Goal: Transaction & Acquisition: Subscribe to service/newsletter

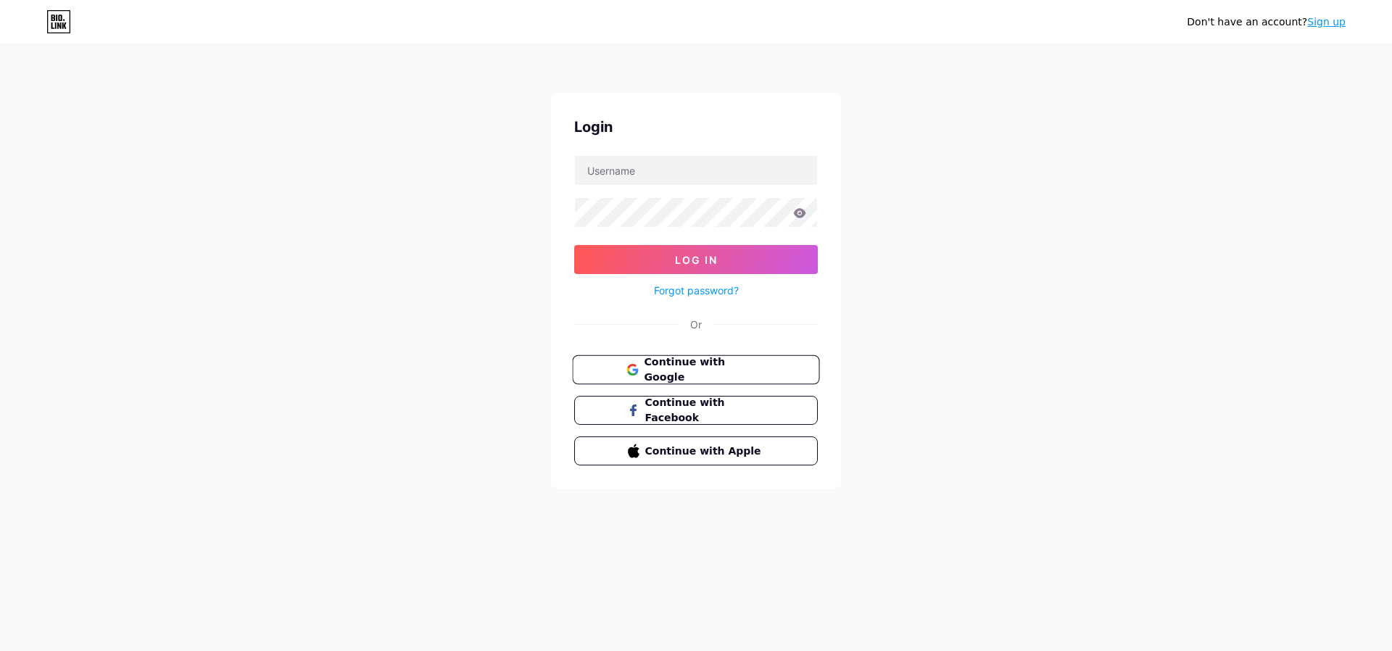
click at [714, 376] on span "Continue with Google" at bounding box center [704, 370] width 121 height 31
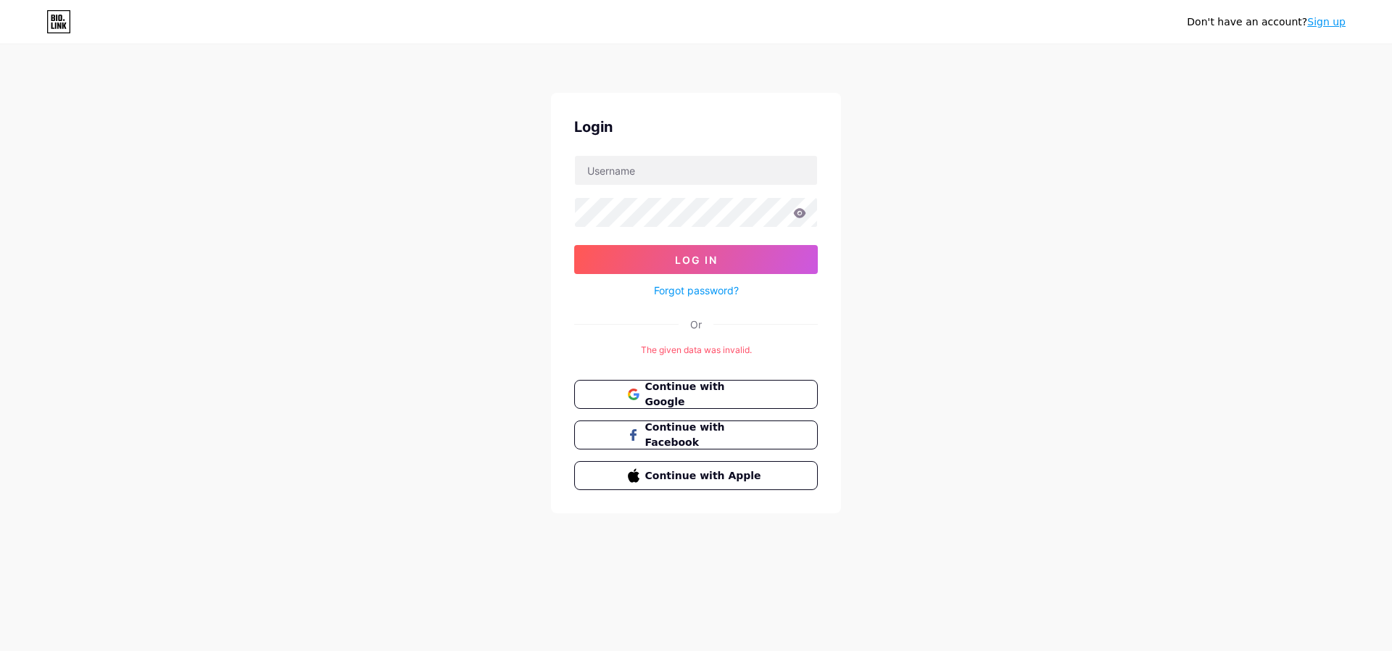
click at [1333, 23] on link "Sign up" at bounding box center [1326, 22] width 38 height 12
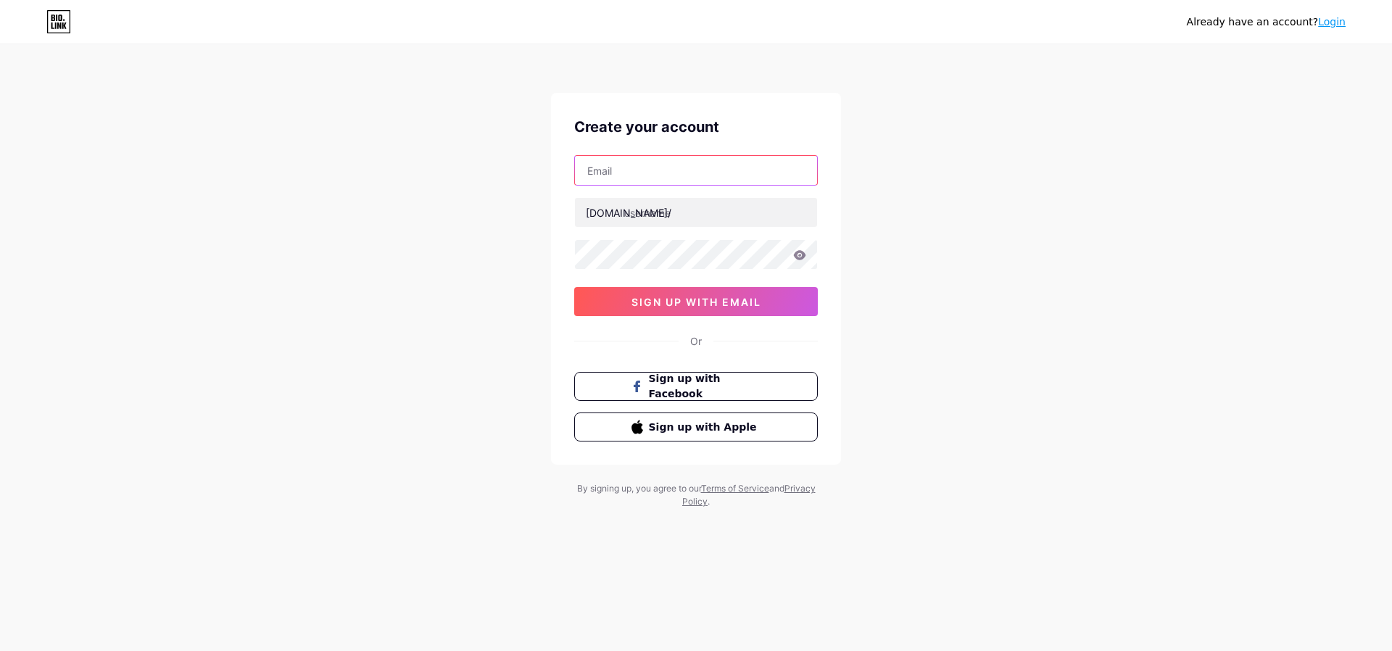
click at [643, 180] on input "text" at bounding box center [696, 170] width 242 height 29
type input "[EMAIL_ADDRESS][DOMAIN_NAME]"
click at [695, 210] on input "text" at bounding box center [696, 212] width 242 height 29
drag, startPoint x: 633, startPoint y: 175, endPoint x: 503, endPoint y: 170, distance: 129.9
click at [503, 170] on div "Already have an account? Login Create your account [EMAIL_ADDRESS][DOMAIN_NAME]…" at bounding box center [696, 277] width 1392 height 555
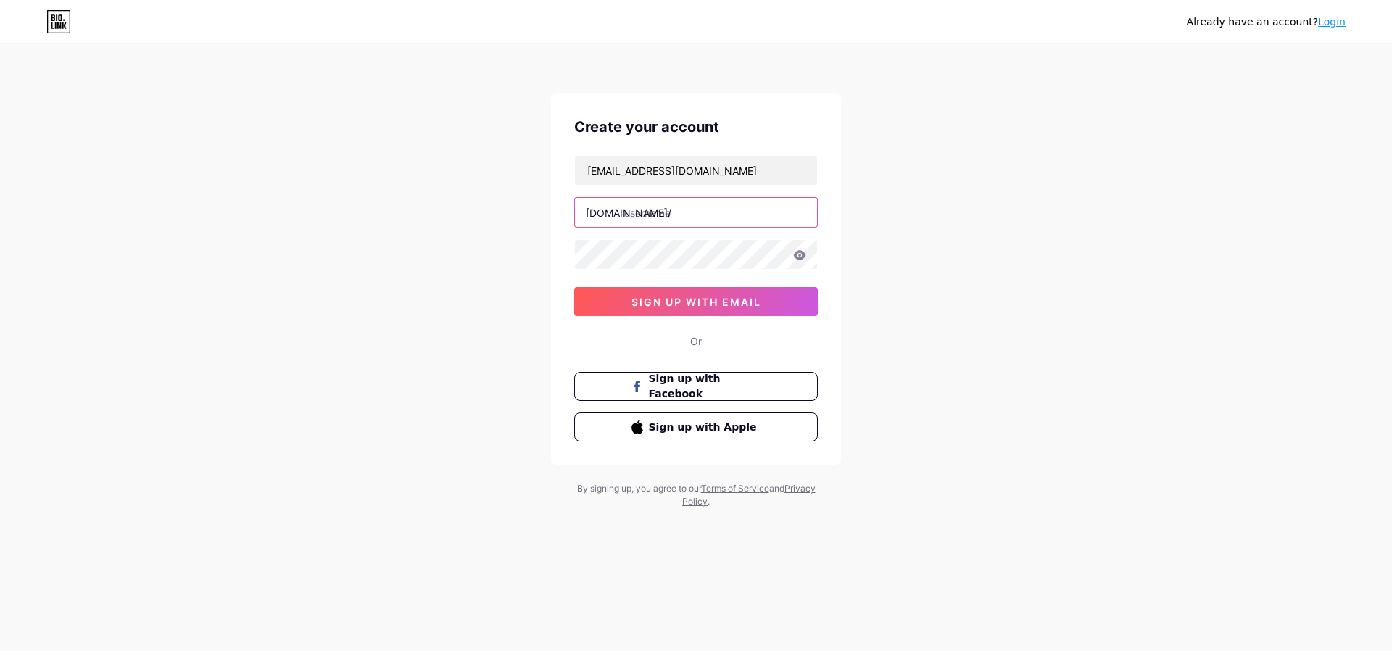
click at [705, 222] on input "text" at bounding box center [696, 212] width 242 height 29
paste input "scarletex"
type input "scarletex"
click at [640, 299] on span "sign up with email" at bounding box center [697, 302] width 130 height 12
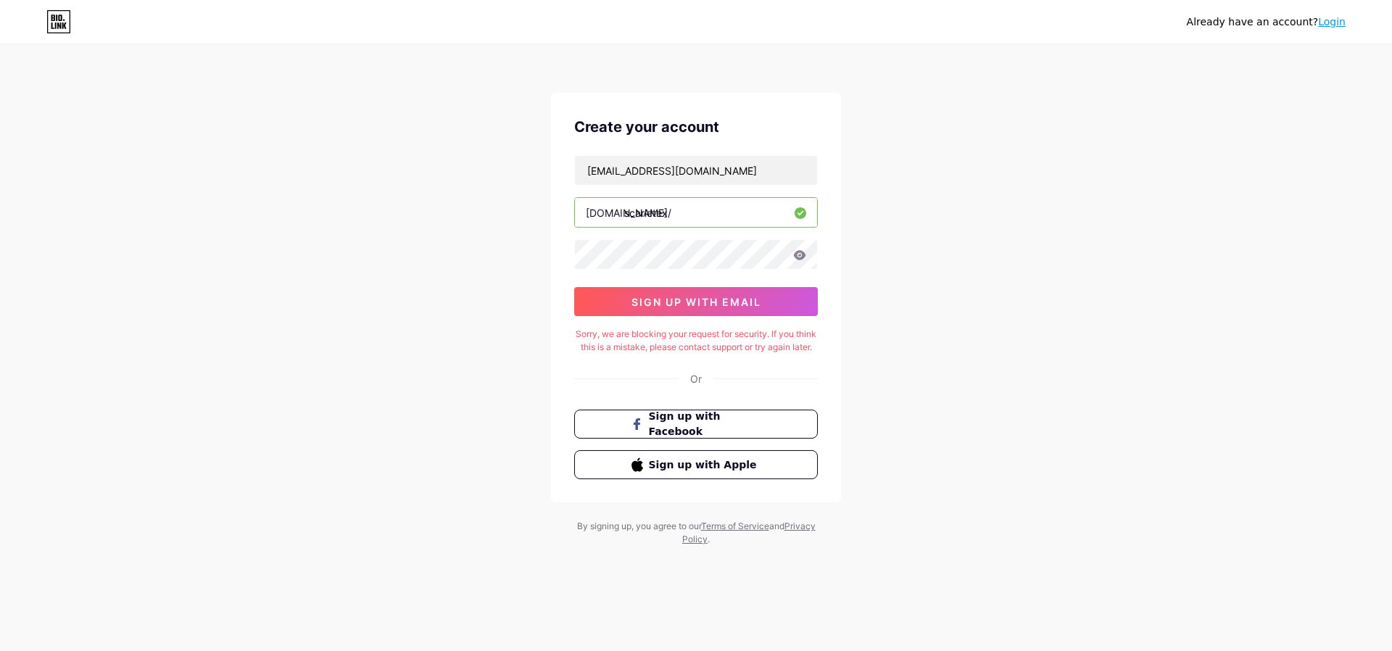
click at [681, 223] on input "scarletex" at bounding box center [696, 212] width 242 height 29
click at [698, 354] on div "Sorry, we are blocking your request for security. If you think this is a mistak…" at bounding box center [696, 341] width 244 height 26
click at [695, 436] on span "Sign up with Facebook" at bounding box center [705, 424] width 114 height 31
drag, startPoint x: 695, startPoint y: 436, endPoint x: 422, endPoint y: 413, distance: 274.3
click at [422, 413] on div "Already have an account? Login Create your account [EMAIL_ADDRESS][DOMAIN_NAME]…" at bounding box center [696, 296] width 1392 height 592
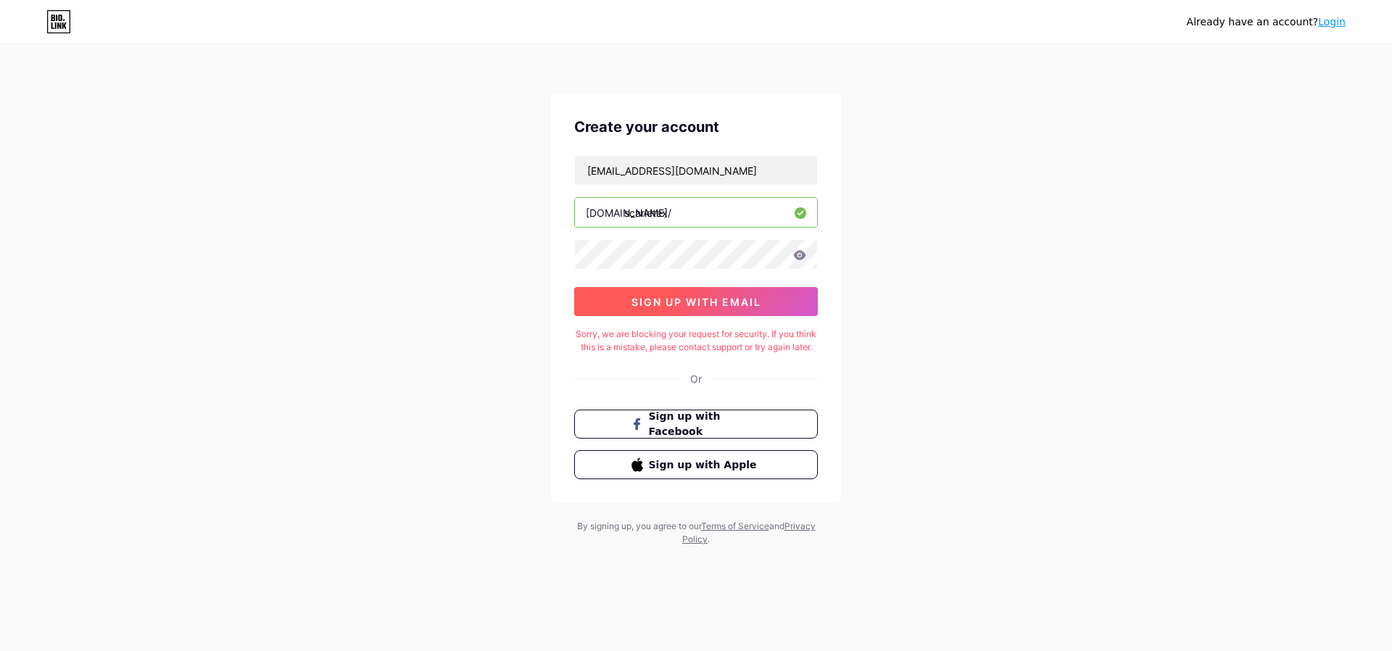
click at [674, 303] on span "sign up with email" at bounding box center [697, 302] width 130 height 12
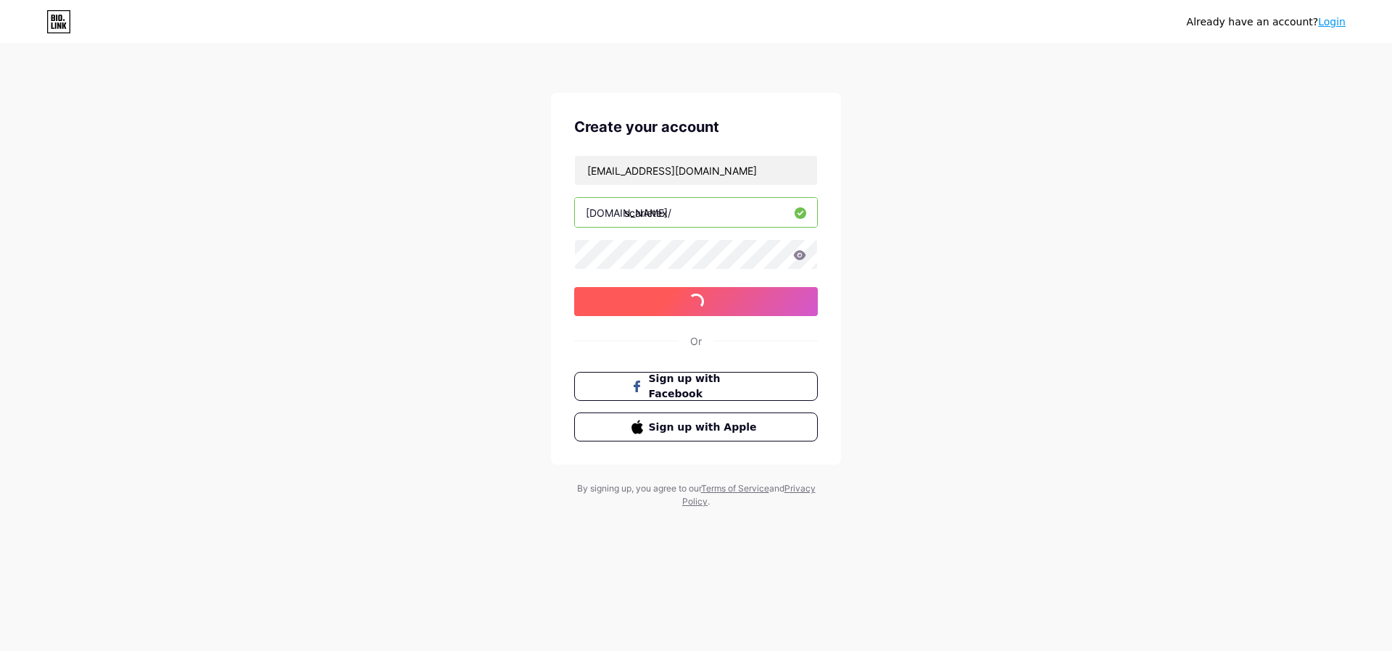
click at [674, 303] on span "sign up with email" at bounding box center [697, 302] width 130 height 12
